Goal: Information Seeking & Learning: Learn about a topic

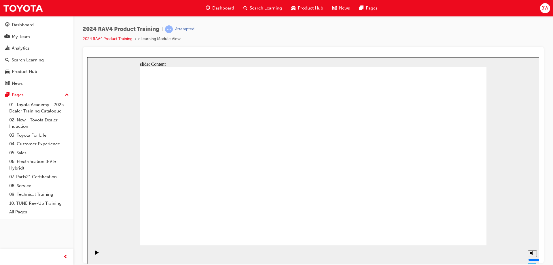
drag, startPoint x: 264, startPoint y: 171, endPoint x: 270, endPoint y: 169, distance: 6.8
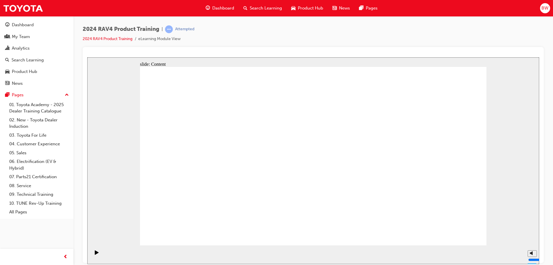
drag, startPoint x: 306, startPoint y: 149, endPoint x: 302, endPoint y: 146, distance: 5.6
drag, startPoint x: 349, startPoint y: 154, endPoint x: 351, endPoint y: 145, distance: 8.8
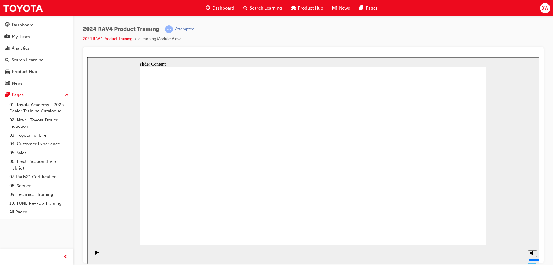
drag, startPoint x: 376, startPoint y: 132, endPoint x: 378, endPoint y: 137, distance: 5.9
drag, startPoint x: 384, startPoint y: 173, endPoint x: 385, endPoint y: 151, distance: 21.6
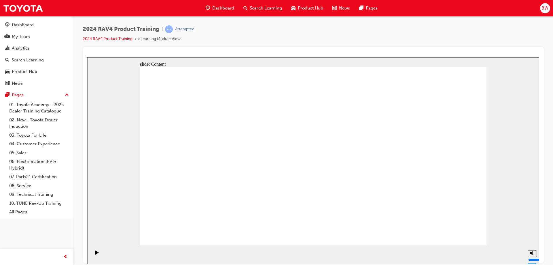
drag, startPoint x: 423, startPoint y: 176, endPoint x: 427, endPoint y: 168, distance: 8.9
drag, startPoint x: 452, startPoint y: 155, endPoint x: 457, endPoint y: 156, distance: 4.4
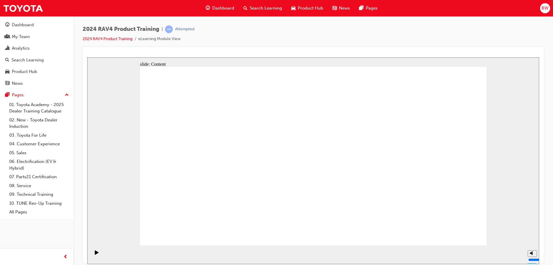
drag, startPoint x: 375, startPoint y: 203, endPoint x: 381, endPoint y: 199, distance: 7.6
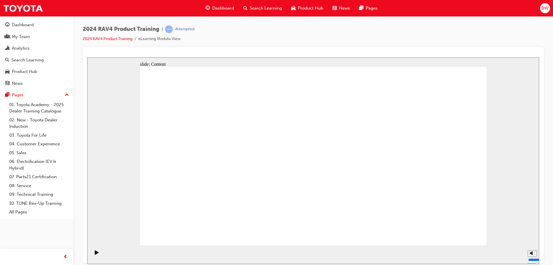
drag, startPoint x: 383, startPoint y: 198, endPoint x: 396, endPoint y: 198, distance: 13.6
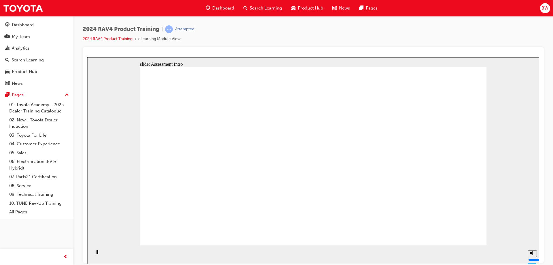
radio input "true"
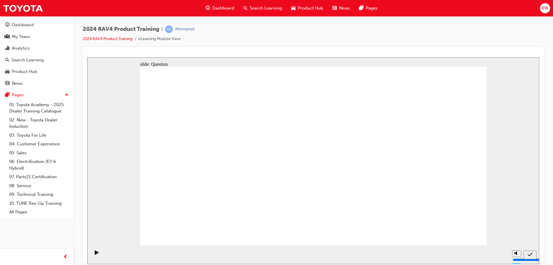
radio input "true"
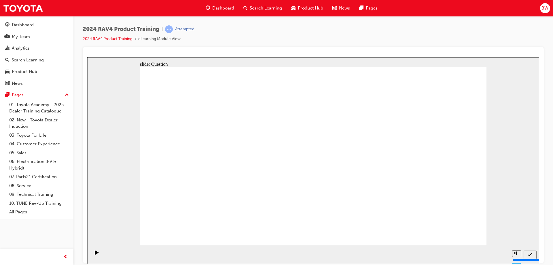
radio input "true"
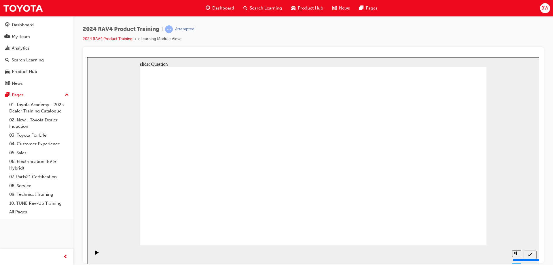
radio input "true"
drag, startPoint x: 215, startPoint y: 209, endPoint x: 201, endPoint y: 142, distance: 68.4
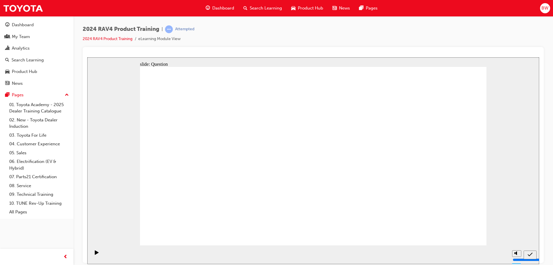
drag, startPoint x: 203, startPoint y: 156, endPoint x: 211, endPoint y: 212, distance: 57.0
drag, startPoint x: 404, startPoint y: 200, endPoint x: 274, endPoint y: 155, distance: 137.6
drag, startPoint x: 269, startPoint y: 148, endPoint x: 396, endPoint y: 203, distance: 138.3
drag, startPoint x: 420, startPoint y: 147, endPoint x: 265, endPoint y: 206, distance: 166.4
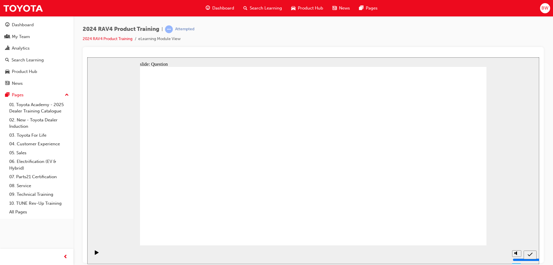
drag, startPoint x: 344, startPoint y: 145, endPoint x: 339, endPoint y: 199, distance: 54.1
drag, startPoint x: 456, startPoint y: 227, endPoint x: 451, endPoint y: 233, distance: 7.8
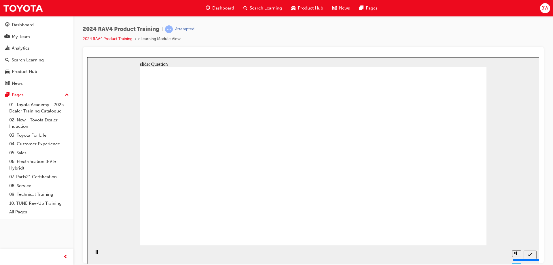
radio input "true"
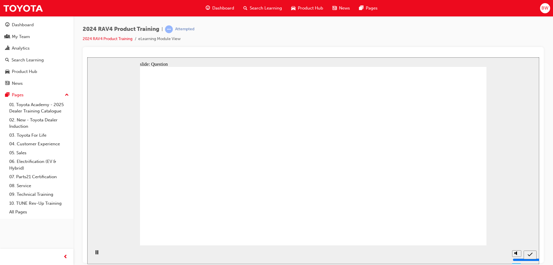
radio input "true"
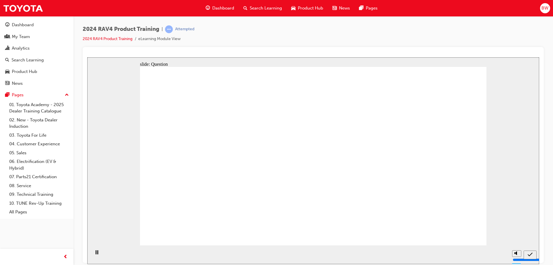
radio input "true"
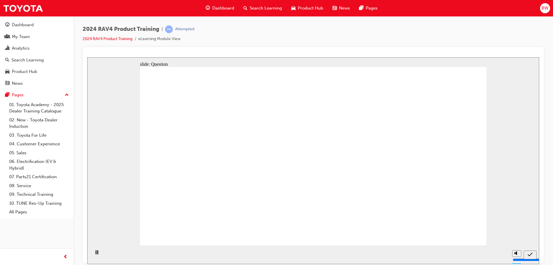
drag, startPoint x: 284, startPoint y: 149, endPoint x: 413, endPoint y: 211, distance: 142.8
drag, startPoint x: 356, startPoint y: 149, endPoint x: 218, endPoint y: 208, distance: 150.6
drag, startPoint x: 424, startPoint y: 146, endPoint x: 283, endPoint y: 206, distance: 153.1
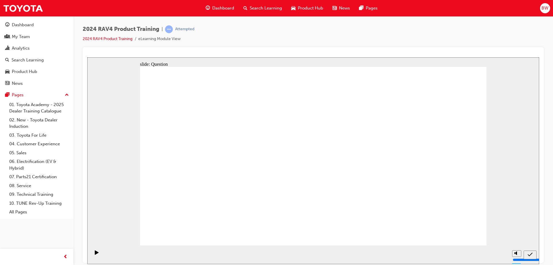
drag, startPoint x: 188, startPoint y: 141, endPoint x: 326, endPoint y: 202, distance: 150.9
